Goal: Information Seeking & Learning: Learn about a topic

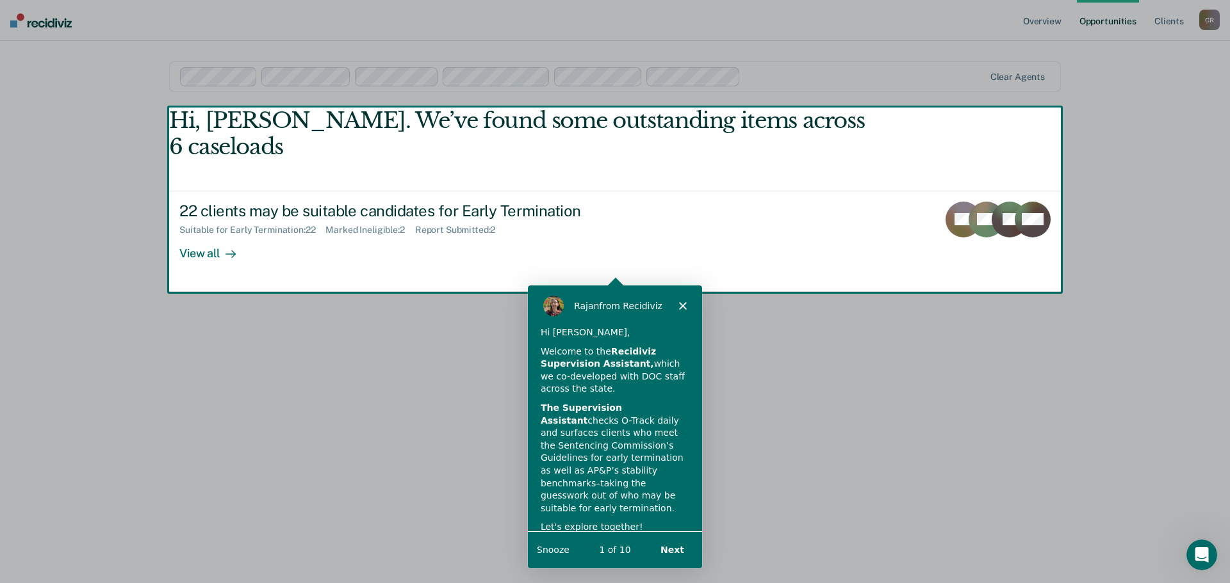
click at [681, 305] on polygon "Close" at bounding box center [682, 306] width 8 height 8
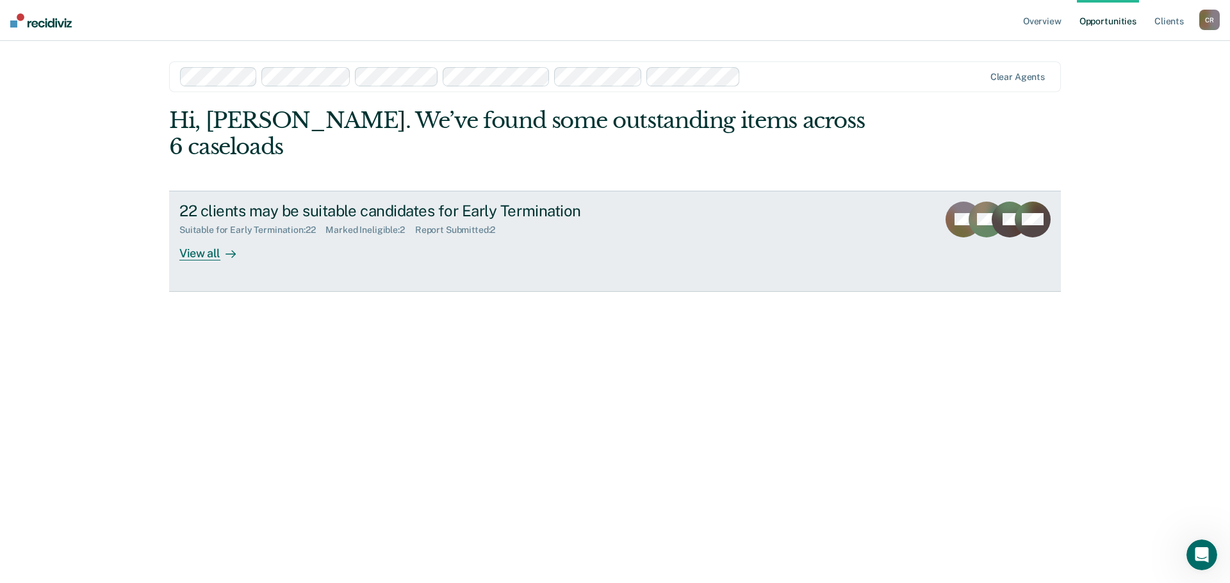
click at [213, 252] on div "View all" at bounding box center [215, 248] width 72 height 25
